Goal: Find contact information: Find contact information

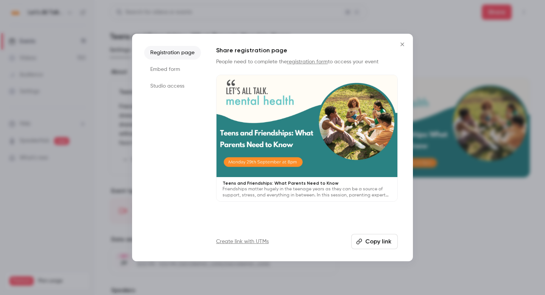
click at [404, 43] on icon "Close" at bounding box center [402, 43] width 3 height 3
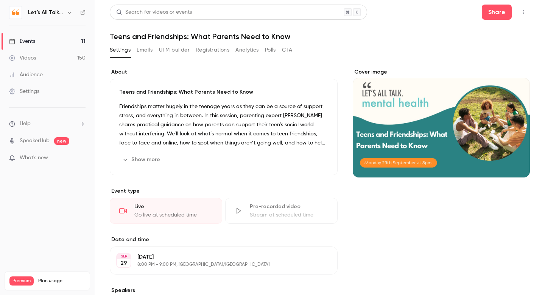
click at [30, 72] on div "Audience" at bounding box center [26, 75] width 34 height 8
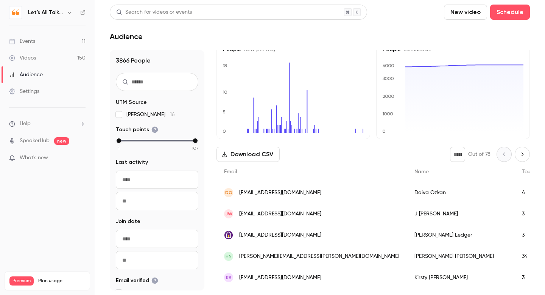
scroll to position [18, 0]
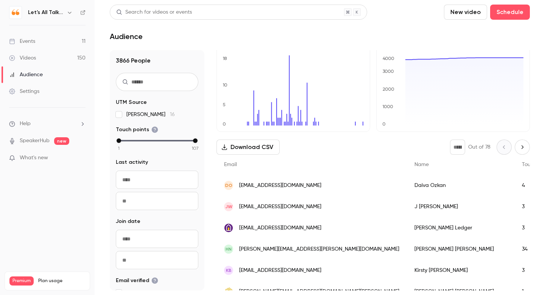
click at [279, 228] on span "[EMAIL_ADDRESS][DOMAIN_NAME]" at bounding box center [280, 228] width 82 height 8
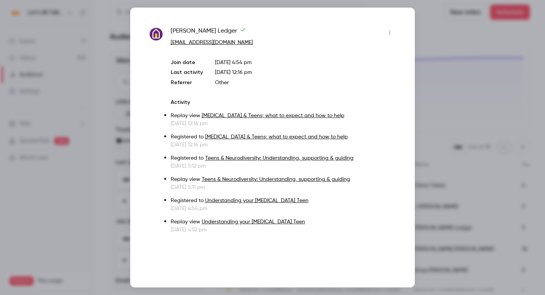
drag, startPoint x: 289, startPoint y: 42, endPoint x: 240, endPoint y: 41, distance: 48.5
click at [240, 41] on p "[EMAIL_ADDRESS][DOMAIN_NAME]" at bounding box center [283, 43] width 225 height 8
drag, startPoint x: 278, startPoint y: 41, endPoint x: 297, endPoint y: 41, distance: 19.0
drag, startPoint x: 277, startPoint y: 41, endPoint x: 169, endPoint y: 42, distance: 107.6
click at [169, 42] on div "[PERSON_NAME] [PERSON_NAME][EMAIL_ADDRESS][DOMAIN_NAME] Join date [DATE] 4:54 p…" at bounding box center [272, 130] width 247 height 207
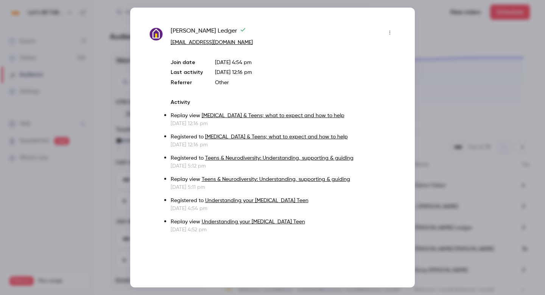
copy link "[EMAIL_ADDRESS][DOMAIN_NAME]"
click at [474, 75] on div at bounding box center [272, 147] width 545 height 295
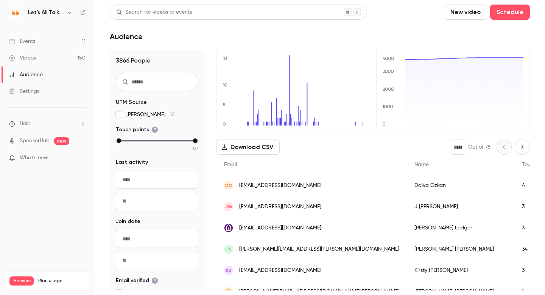
click at [308, 184] on div "DO [EMAIL_ADDRESS][DOMAIN_NAME]" at bounding box center [312, 185] width 191 height 21
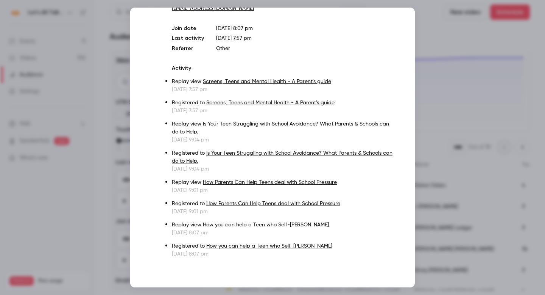
scroll to position [0, 0]
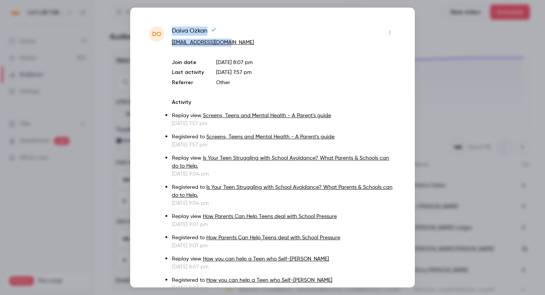
drag, startPoint x: 263, startPoint y: 43, endPoint x: 167, endPoint y: 44, distance: 96.2
click at [167, 44] on div "DO [PERSON_NAME] [EMAIL_ADDRESS][DOMAIN_NAME] Join date [DATE] 8:07 pm Last act…" at bounding box center [272, 159] width 247 height 265
copy div "[PERSON_NAME] [EMAIL_ADDRESS][DOMAIN_NAME]"
click at [456, 41] on div at bounding box center [272, 147] width 545 height 295
